Goal: Navigation & Orientation: Find specific page/section

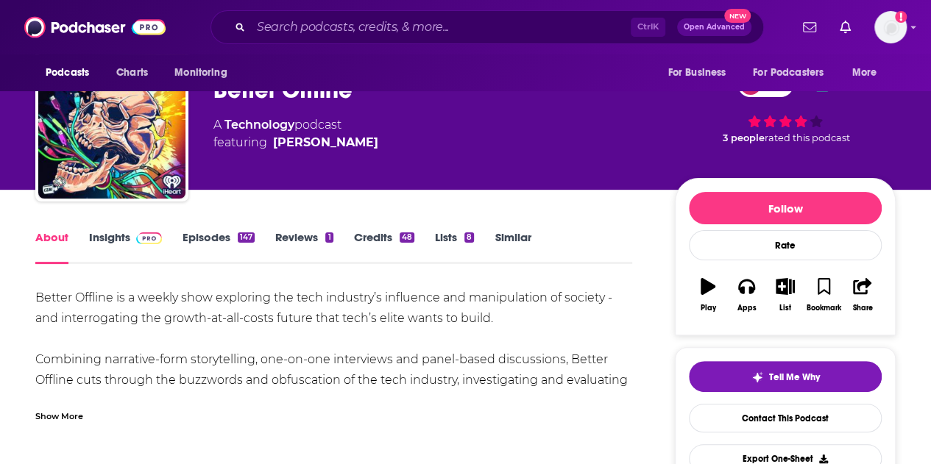
scroll to position [74, 0]
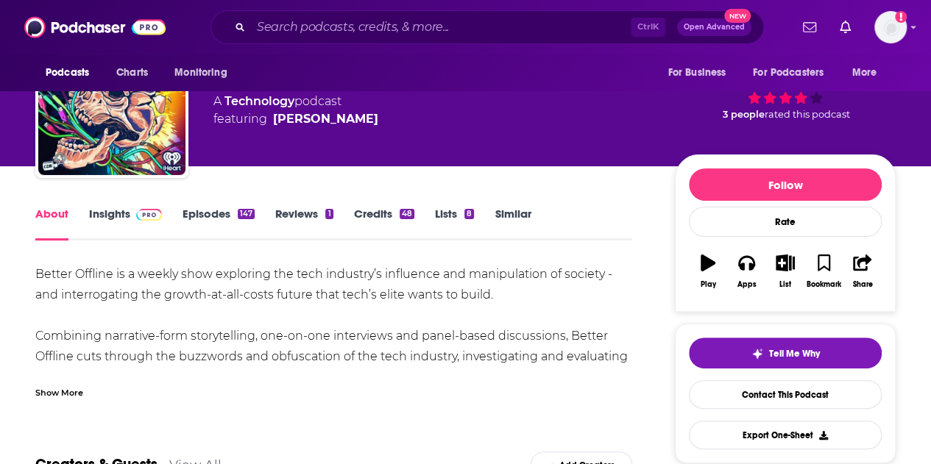
click at [116, 215] on link "Insights" at bounding box center [125, 224] width 73 height 34
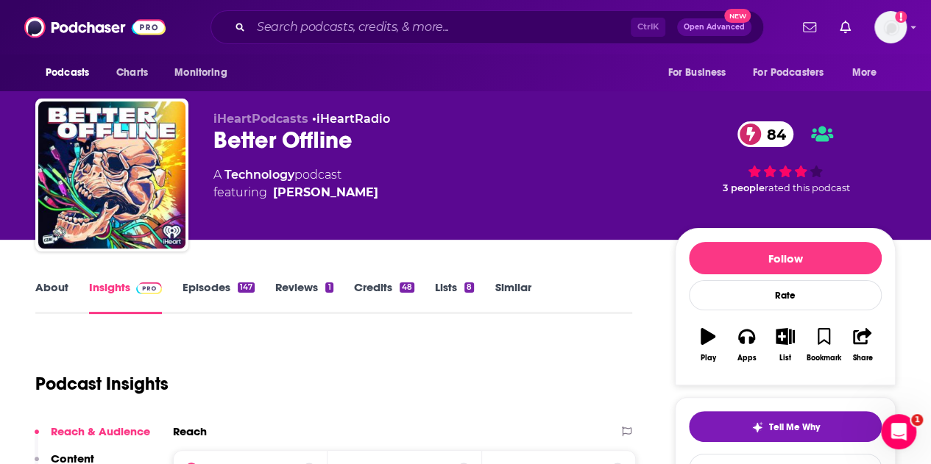
click at [46, 286] on link "About" at bounding box center [51, 297] width 33 height 34
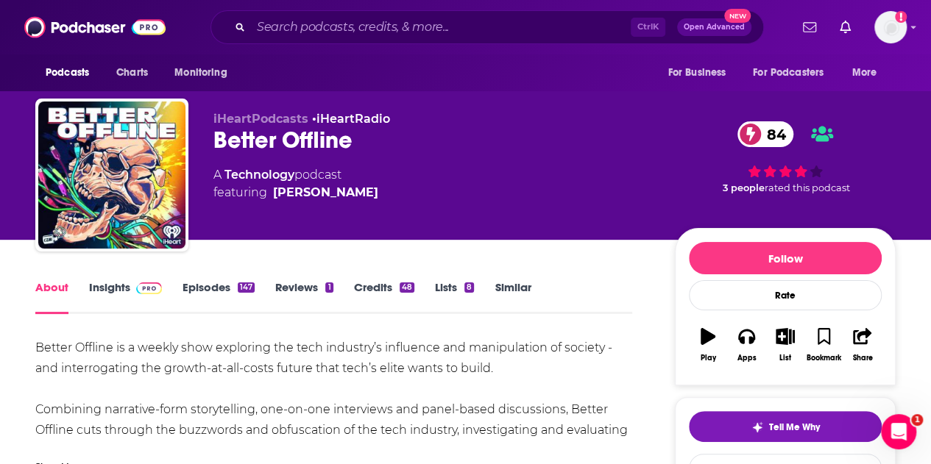
click at [199, 288] on link "Episodes 147" at bounding box center [218, 297] width 72 height 34
